Goal: Information Seeking & Learning: Find specific fact

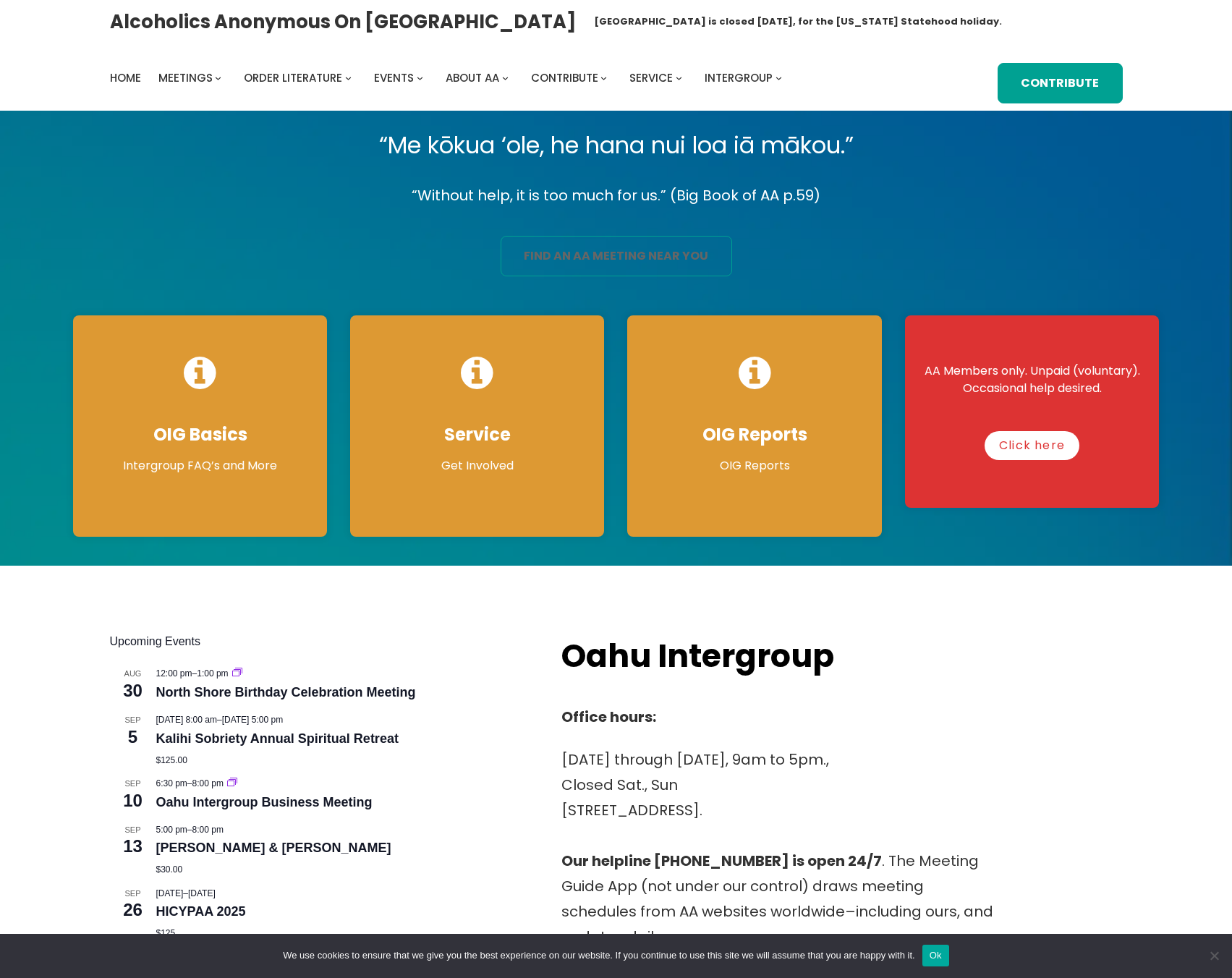
click at [709, 262] on link "find an aa meeting near you" at bounding box center [616, 256] width 232 height 41
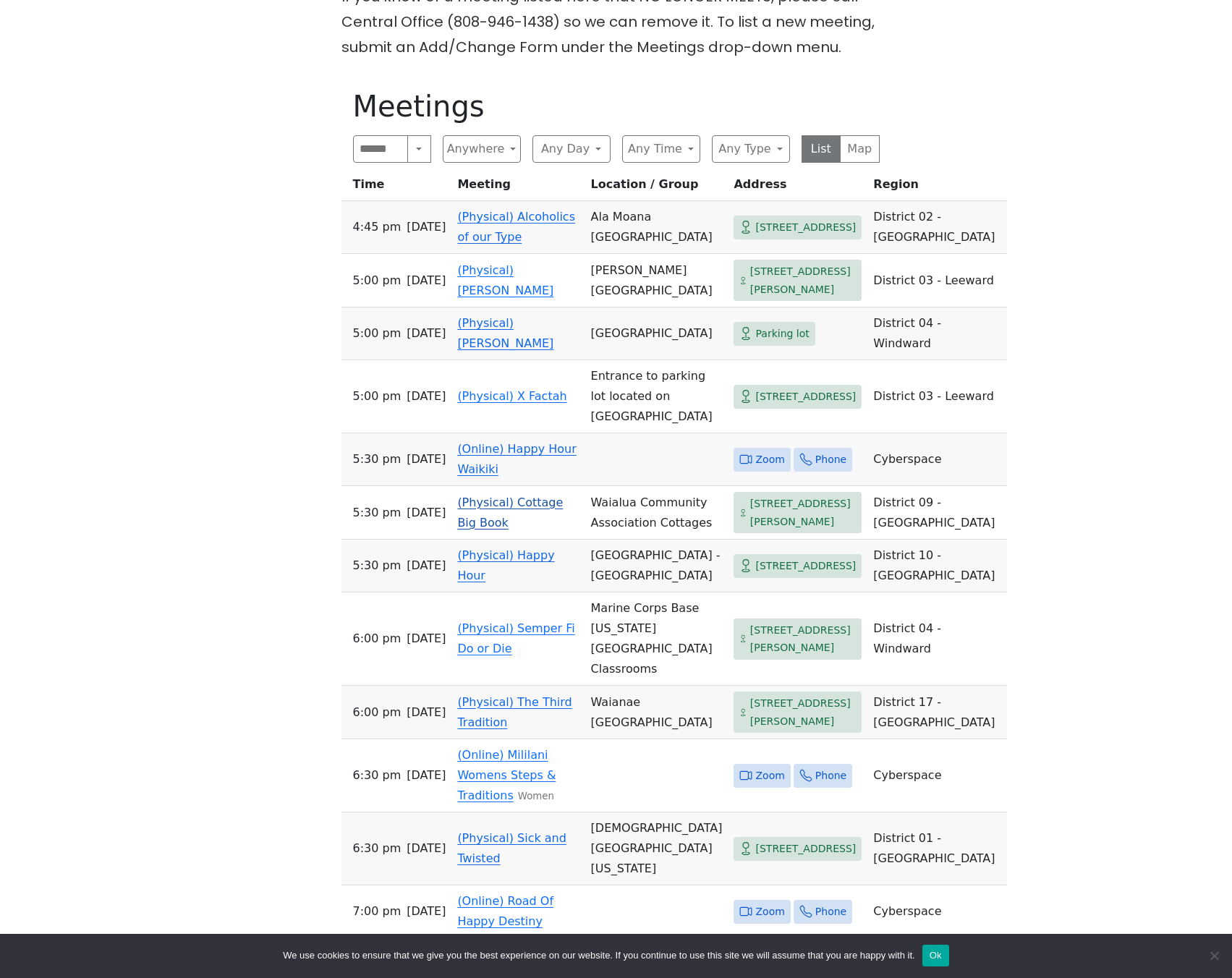
scroll to position [550, 0]
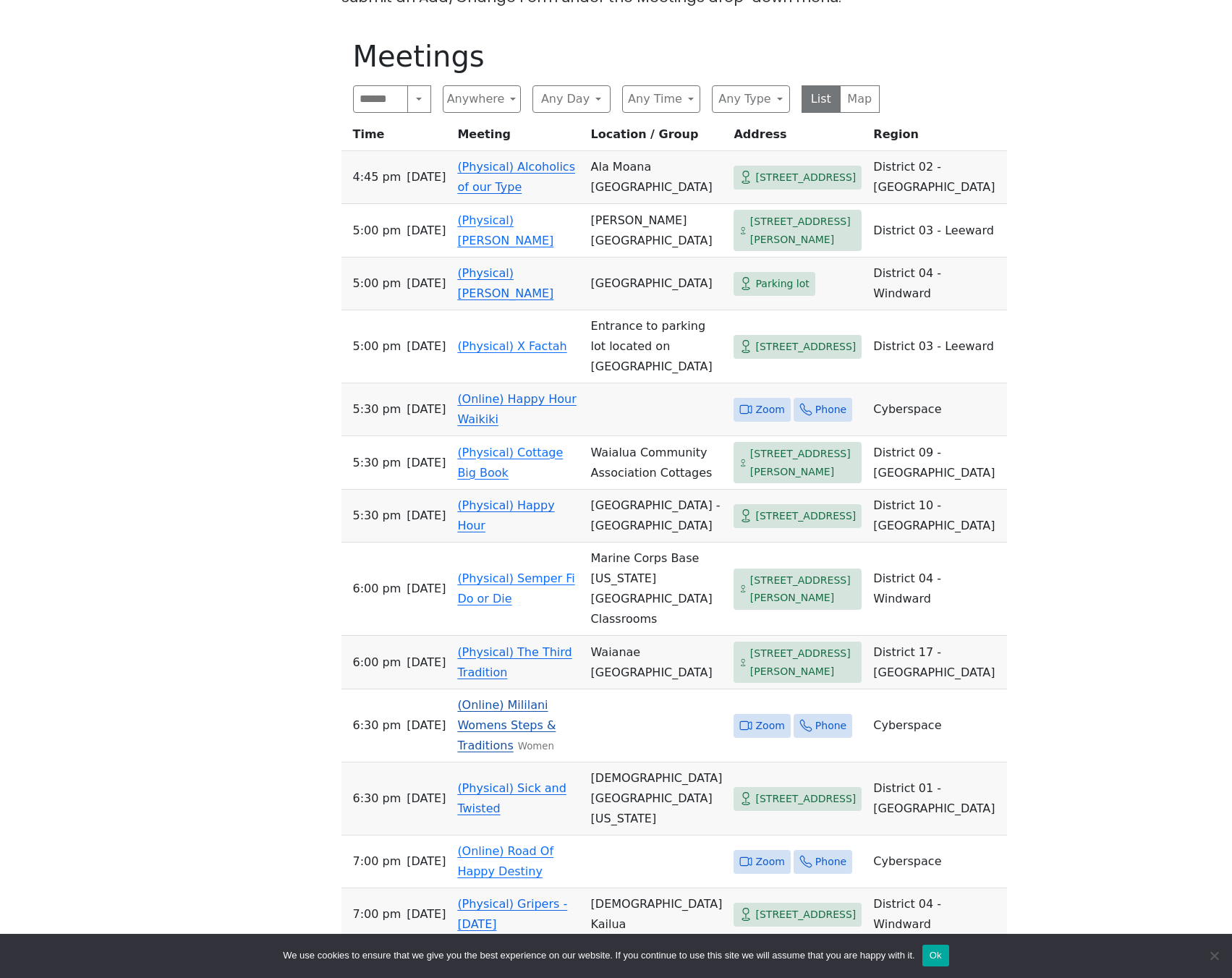
click at [517, 763] on td "(Online) Mililani Womens Steps & Traditions Women" at bounding box center [517, 726] width 133 height 73
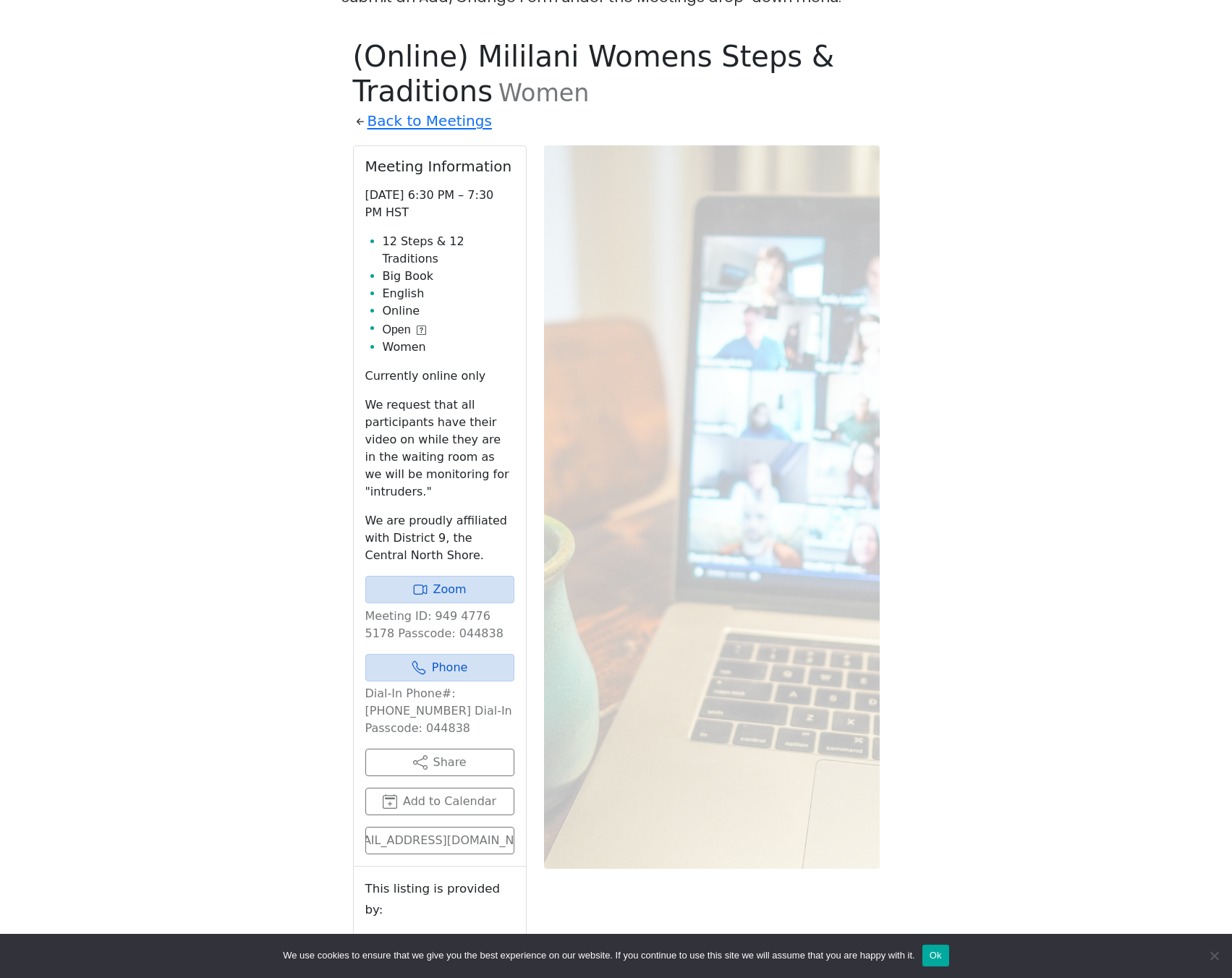
scroll to position [579, 0]
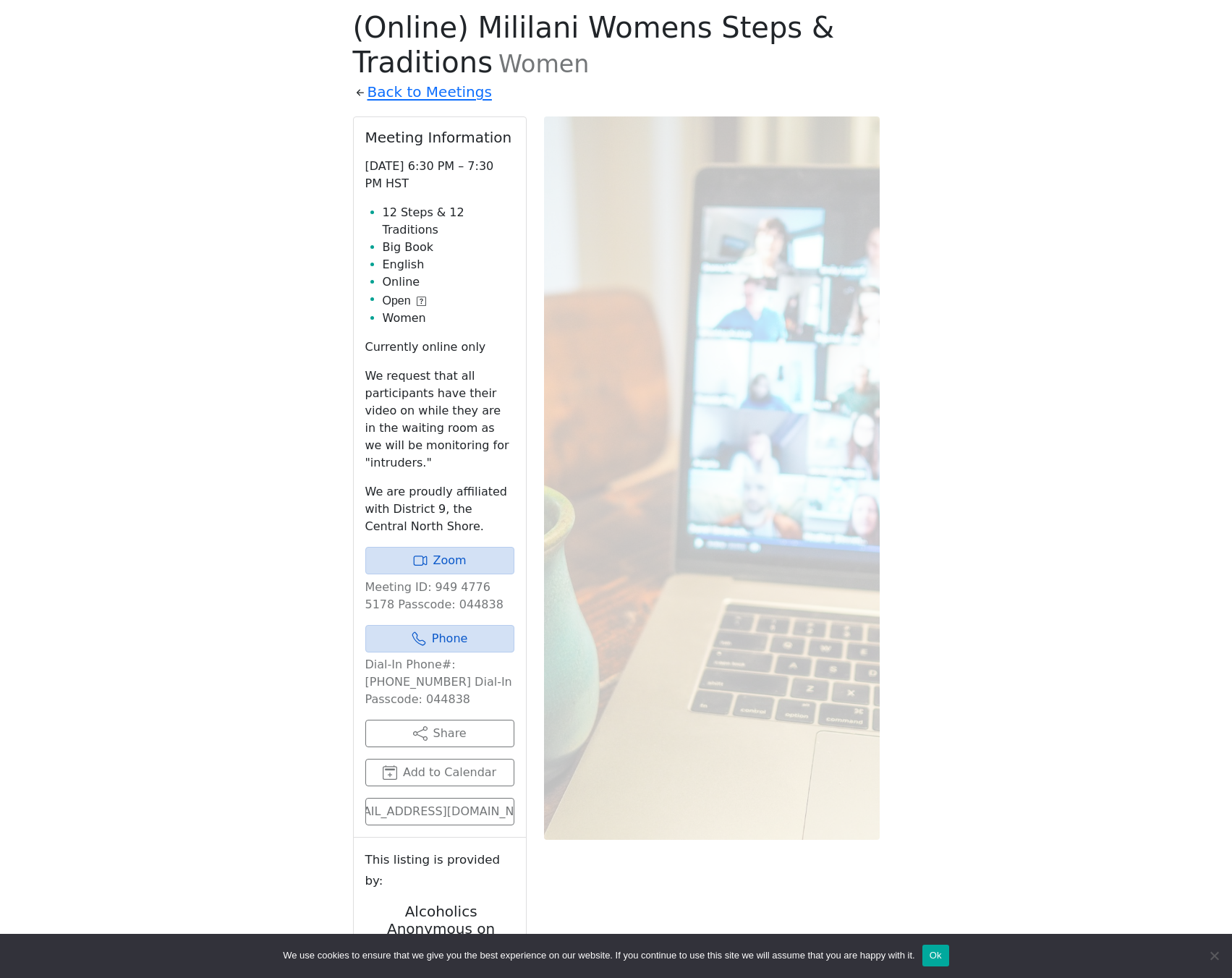
click at [480, 578] on p "Meeting ID: 949 4776 5178 Passcode: 044838" at bounding box center [439, 596] width 149 height 35
click at [972, 463] on div "If you know of a meeting listed here that NO LONGER MEETS, please call Central …" at bounding box center [616, 504] width 1109 height 1198
click at [144, 165] on div "If you know of a meeting listed here that NO LONGER MEETS, please call Central …" at bounding box center [616, 504] width 1109 height 1198
click at [262, 5] on div "If you know of a meeting listed here that NO LONGER MEETS, please call Central …" at bounding box center [616, 504] width 1109 height 1198
click at [933, 293] on div "If you know of a meeting listed here that NO LONGER MEETS, please call Central …" at bounding box center [616, 504] width 1109 height 1198
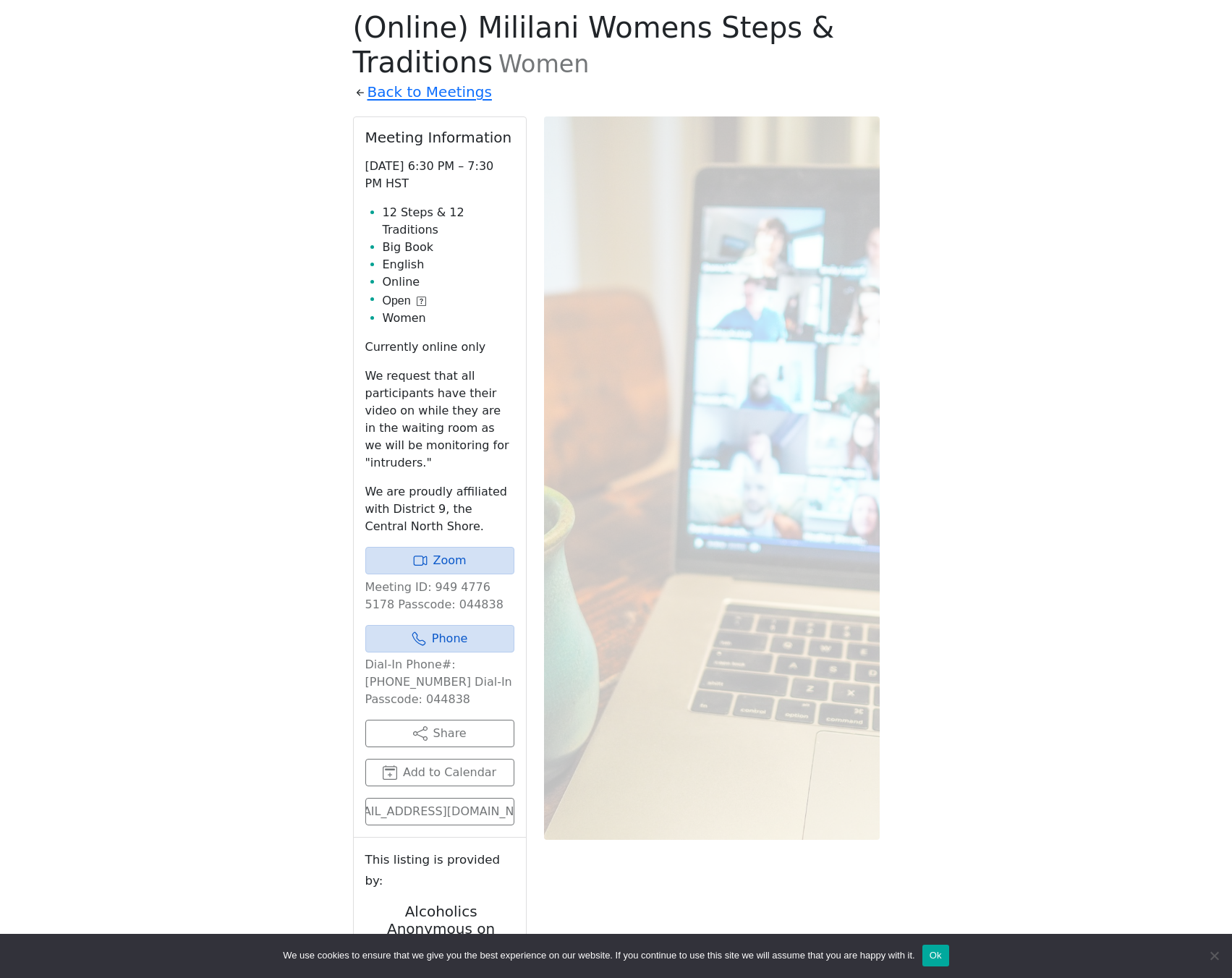
click at [1010, 369] on div "If you know of a meeting listed here that NO LONGER MEETS, please call Central …" at bounding box center [616, 504] width 1109 height 1198
click at [1007, 404] on div "If you know of a meeting listed here that NO LONGER MEETS, please call Central …" at bounding box center [616, 504] width 1109 height 1198
